Goal: Task Accomplishment & Management: Use online tool/utility

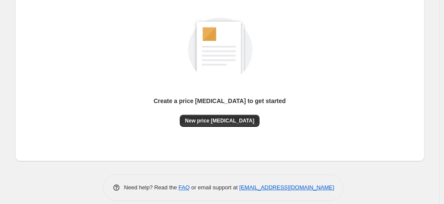
scroll to position [119, 0]
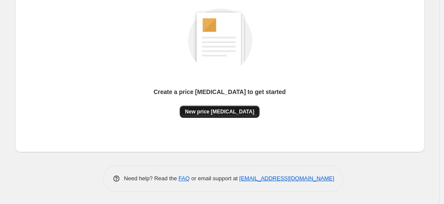
click at [213, 116] on button "New price change job" at bounding box center [220, 112] width 80 height 12
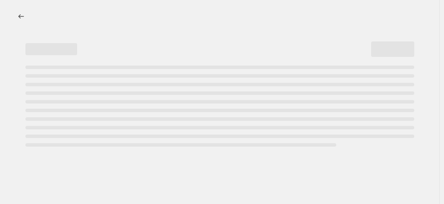
select select "percentage"
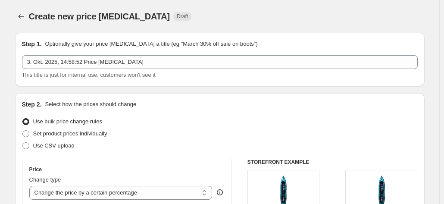
click at [213, 116] on div "Use bulk price change rules" at bounding box center [220, 122] width 396 height 12
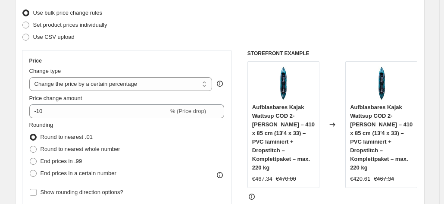
scroll to position [172, 0]
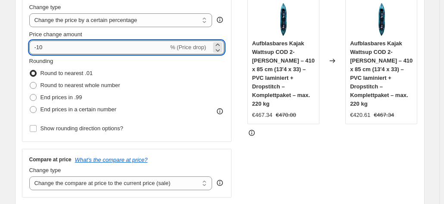
click at [93, 42] on input "-10" at bounding box center [98, 48] width 139 height 14
type input "-1"
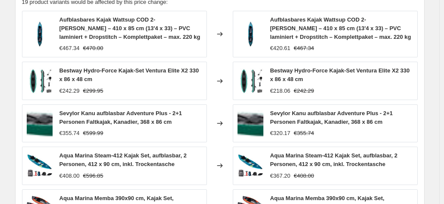
scroll to position [678, 0]
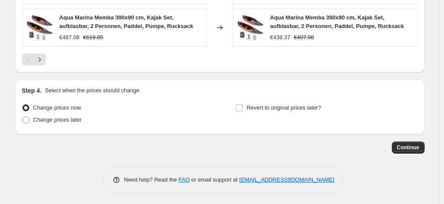
type input "-35"
click at [397, 142] on button "Continue" at bounding box center [408, 147] width 33 height 12
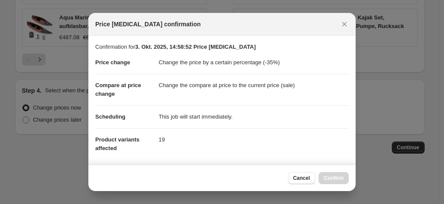
scroll to position [157, 0]
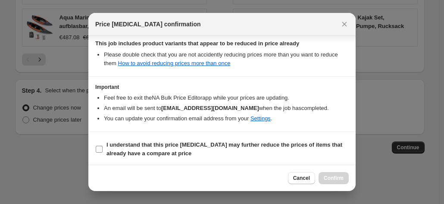
click at [231, 146] on b "I understand that this price change job may further reduce the prices of items …" at bounding box center [224, 148] width 236 height 15
click at [103, 146] on input "I understand that this price change job may further reduce the prices of items …" at bounding box center [99, 149] width 7 height 7
checkbox input "true"
click at [336, 179] on span "Confirm" at bounding box center [334, 178] width 20 height 7
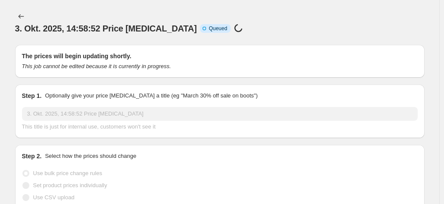
scroll to position [678, 0]
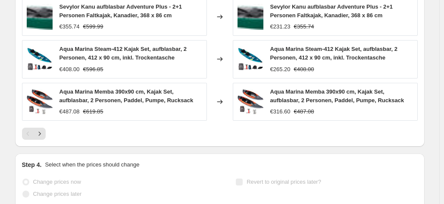
select select "percentage"
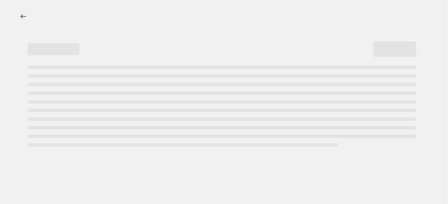
select select "percentage"
